Goal: Transaction & Acquisition: Obtain resource

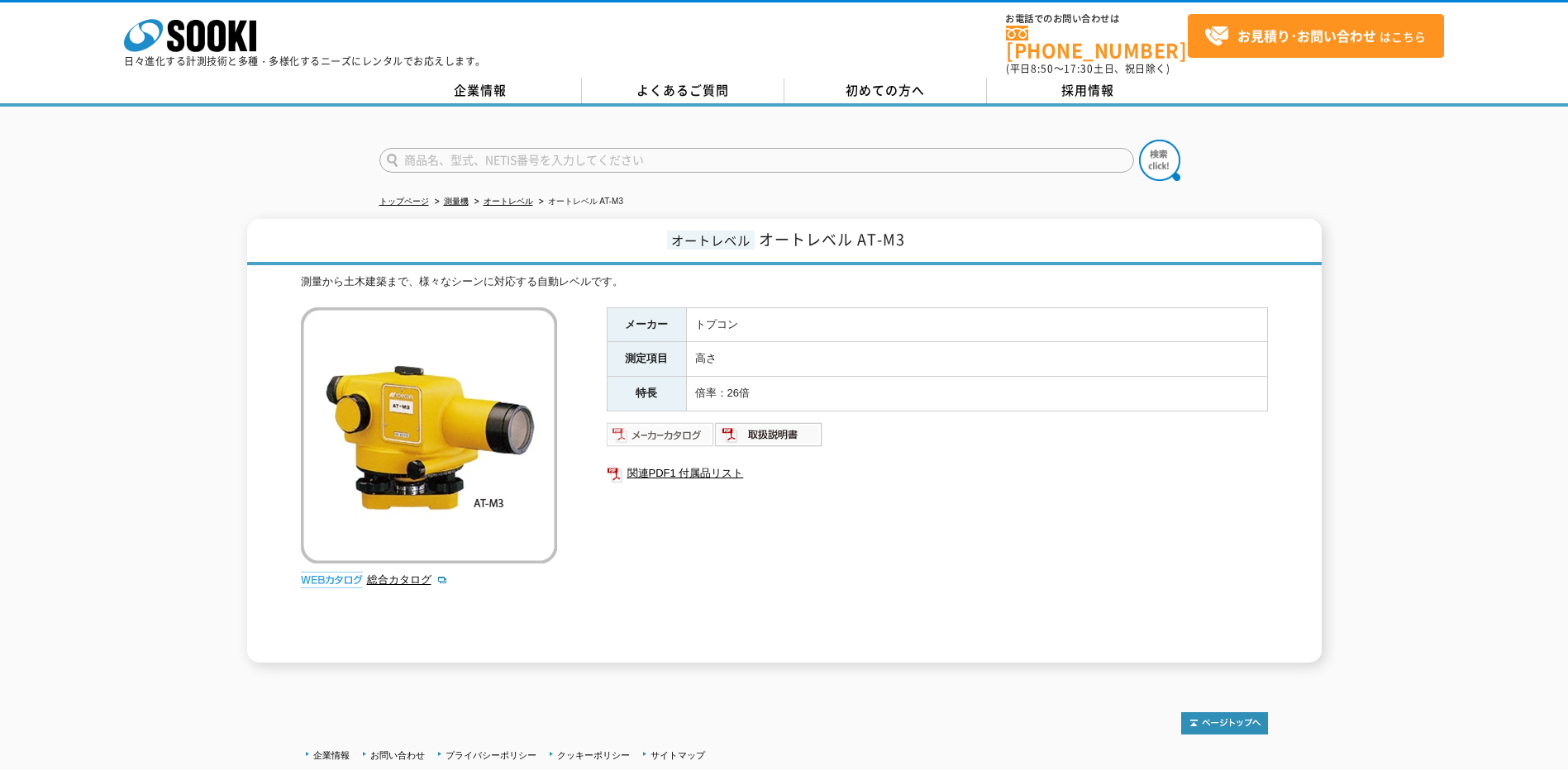
click at [662, 426] on img at bounding box center [661, 435] width 108 height 26
click at [800, 422] on img at bounding box center [769, 435] width 108 height 26
click at [509, 197] on link "オートレベル" at bounding box center [509, 202] width 49 height 9
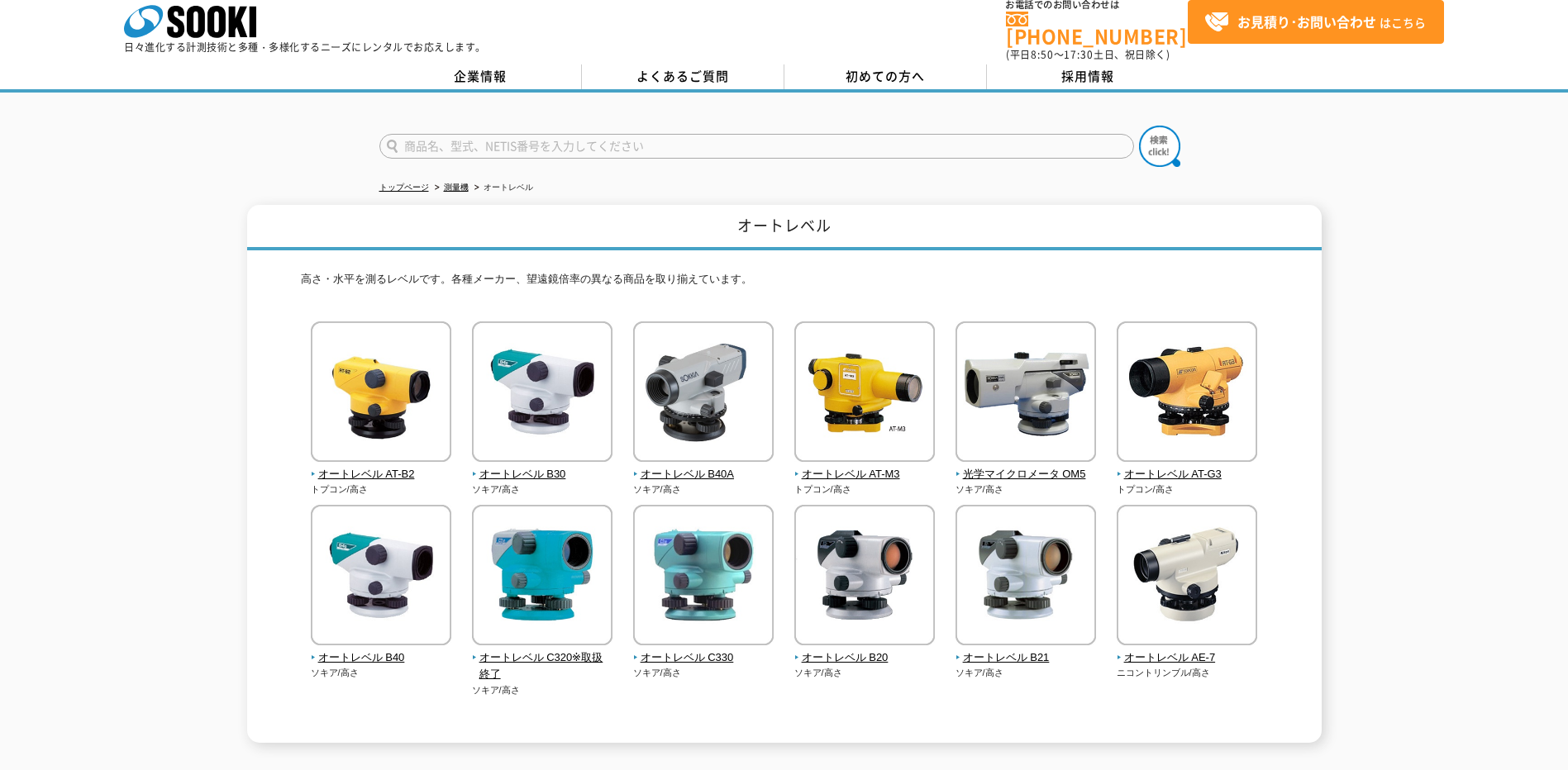
scroll to position [7, 0]
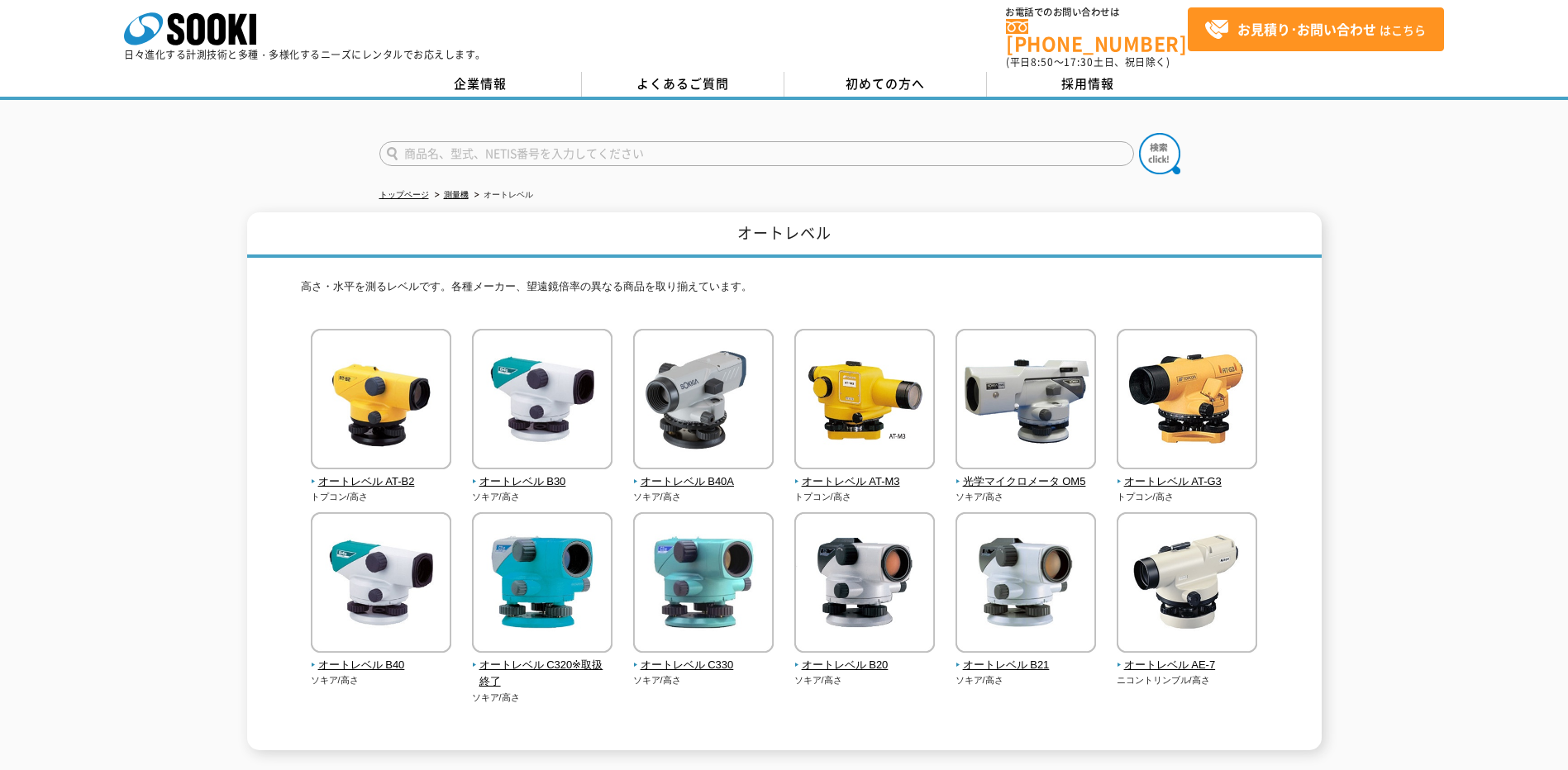
click at [457, 144] on input "text" at bounding box center [757, 154] width 755 height 25
type input "Ｂ２Ｅ"
click at [1139, 133] on button at bounding box center [1159, 153] width 41 height 41
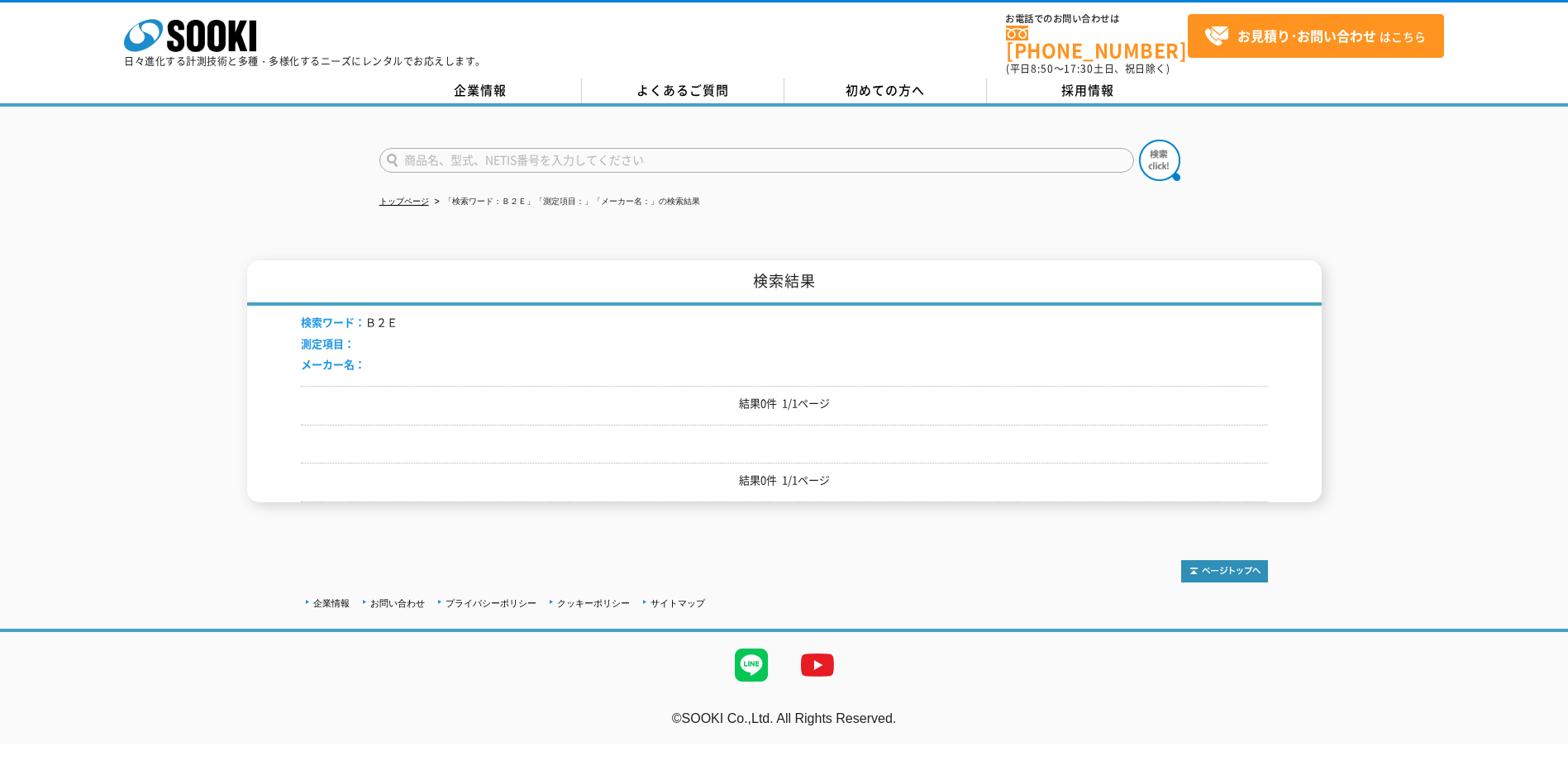
click at [488, 148] on input "text" at bounding box center [757, 160] width 755 height 25
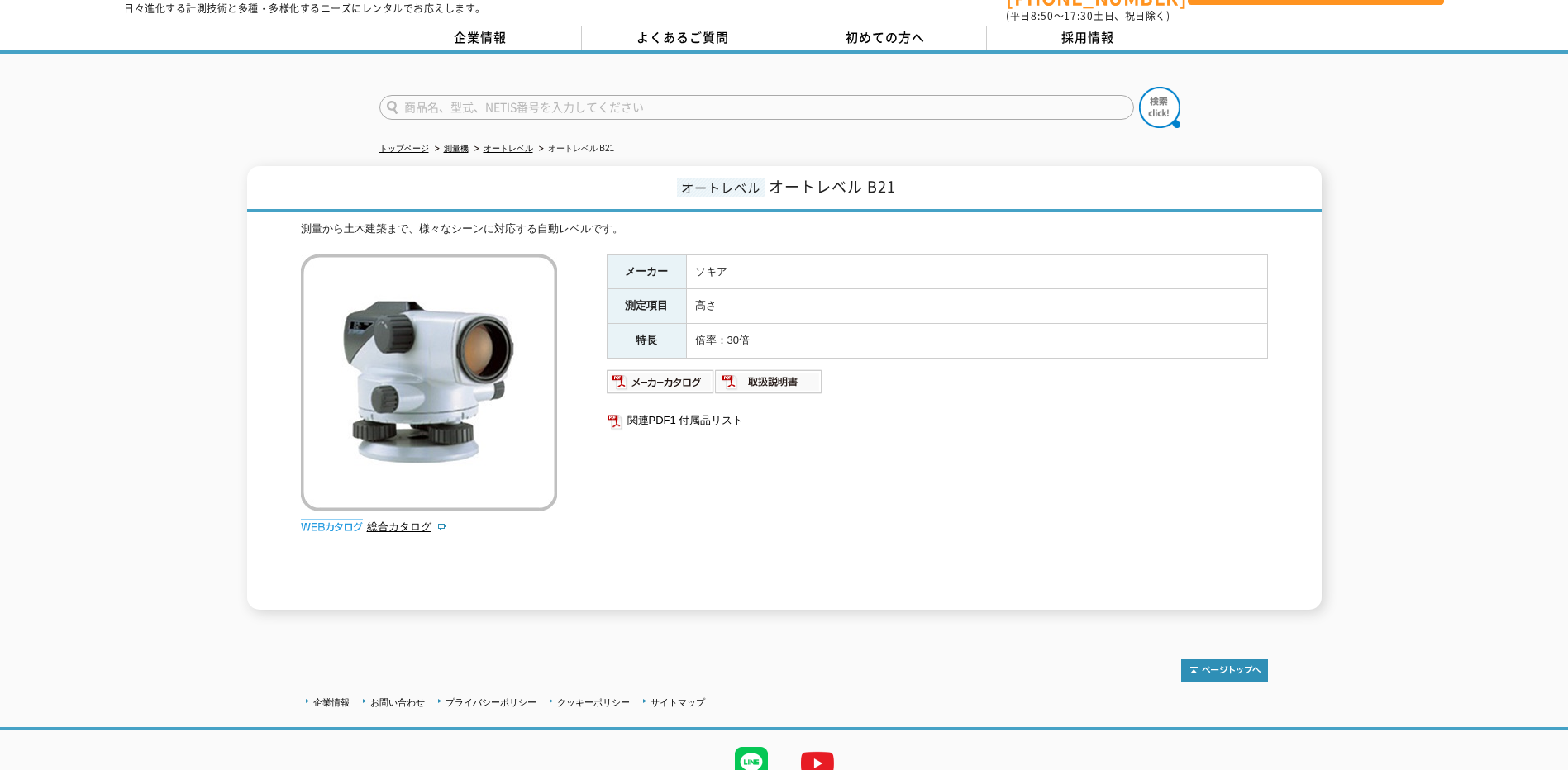
scroll to position [48, 0]
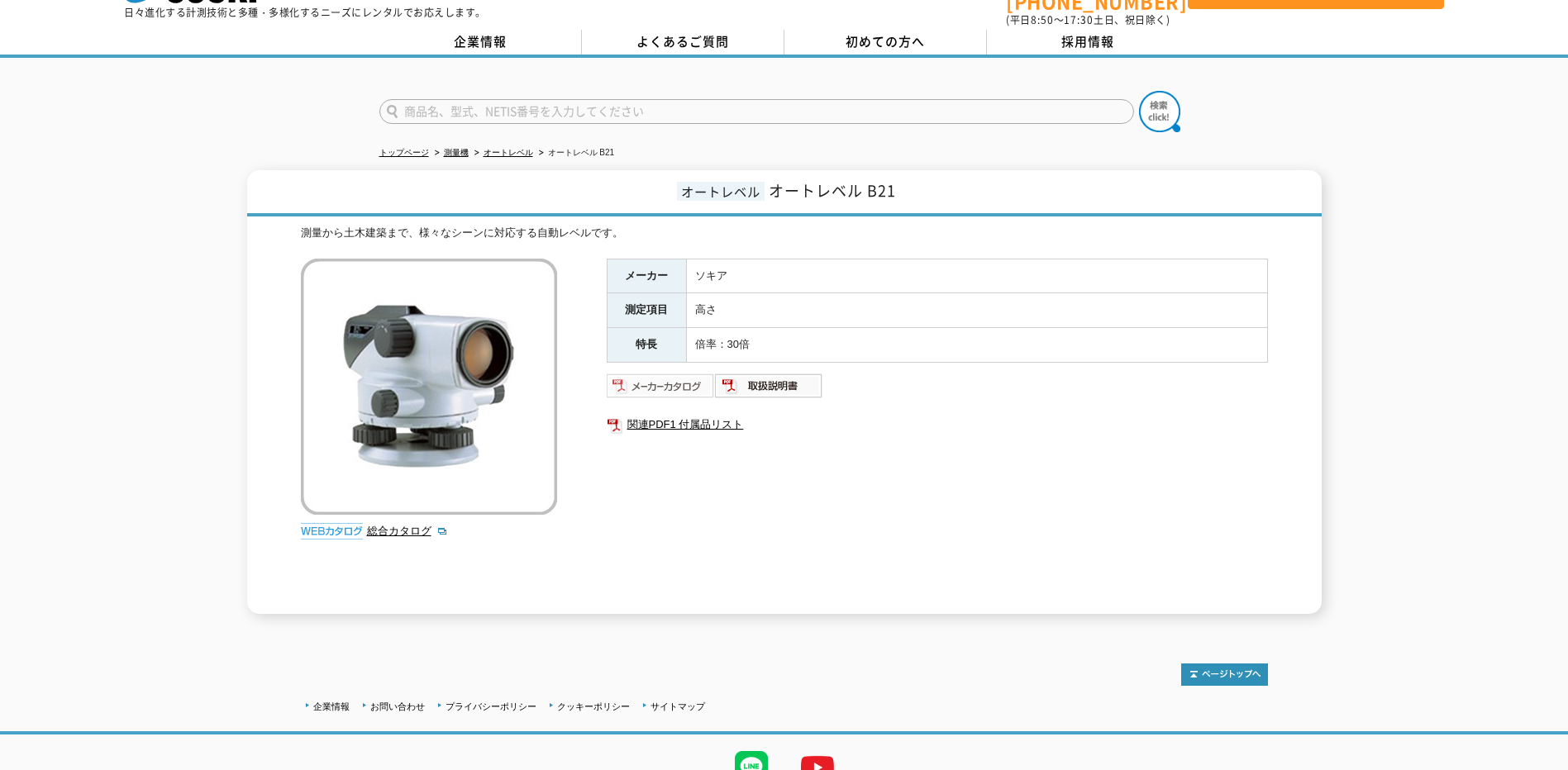
click at [634, 375] on img at bounding box center [661, 386] width 108 height 26
click at [762, 379] on img at bounding box center [769, 386] width 108 height 26
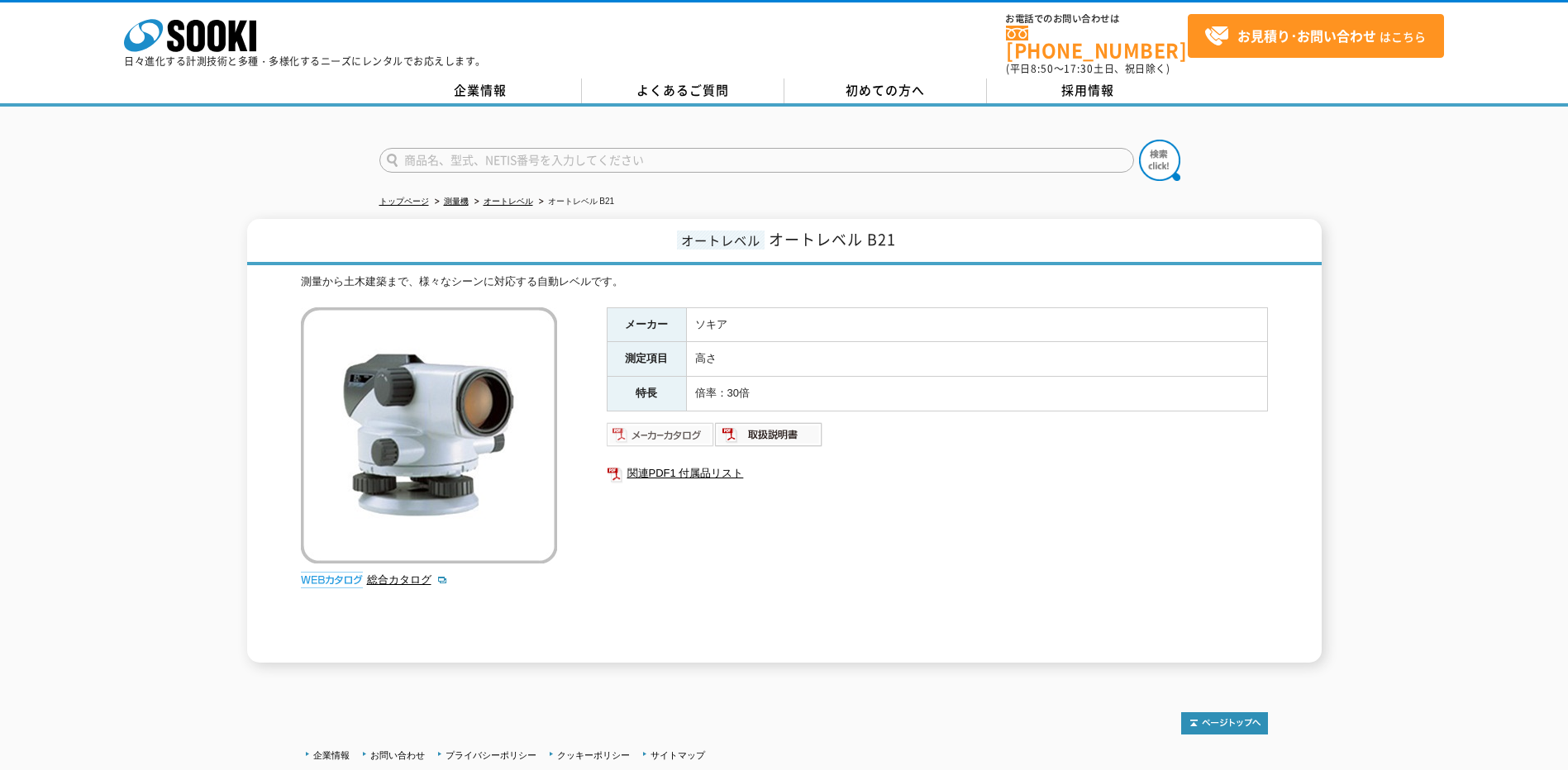
click at [660, 422] on img at bounding box center [661, 435] width 108 height 26
click at [763, 422] on img at bounding box center [769, 435] width 108 height 26
